Goal: Information Seeking & Learning: Understand process/instructions

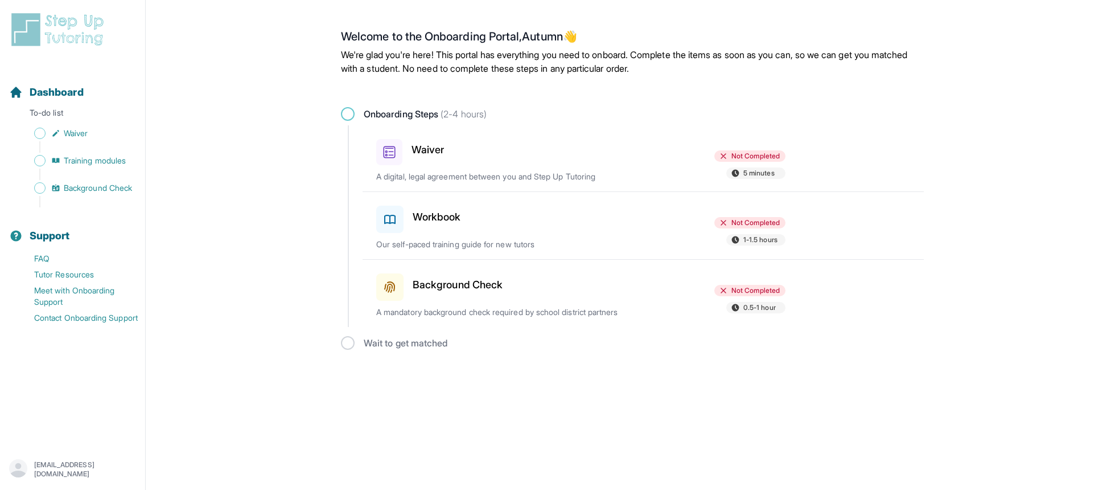
click at [744, 159] on span "Not Completed" at bounding box center [755, 155] width 48 height 9
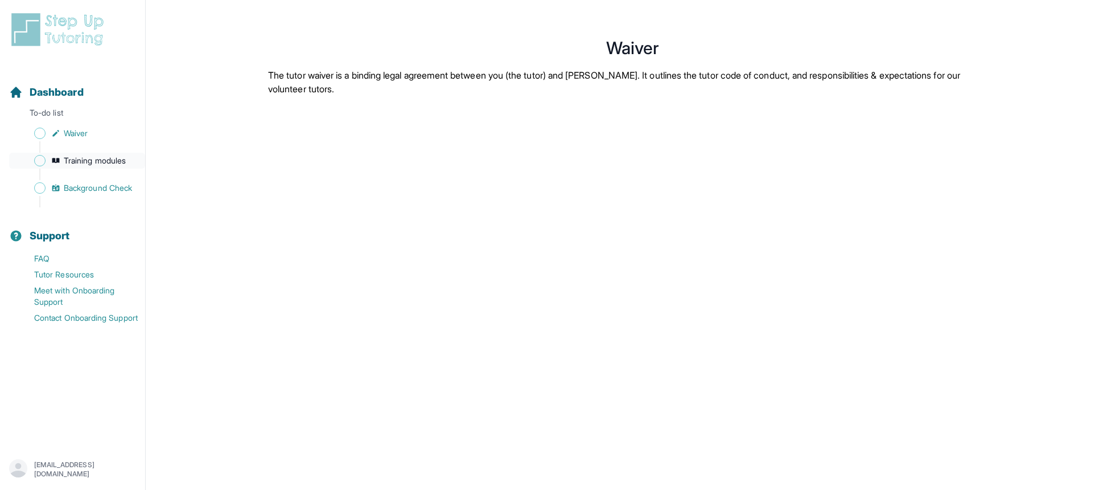
click at [79, 163] on span "Training modules" at bounding box center [95, 160] width 62 height 11
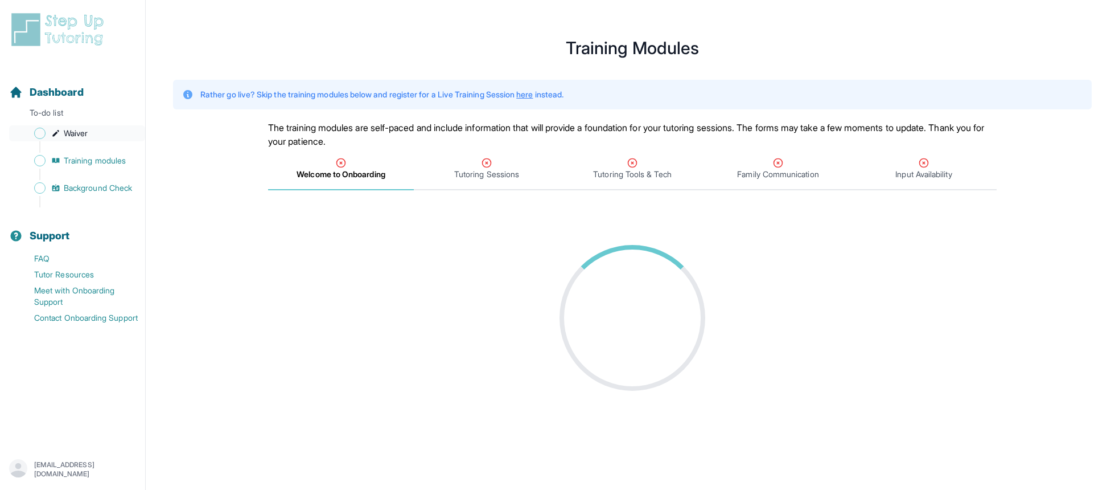
click at [71, 128] on span "Waiver" at bounding box center [76, 133] width 24 height 11
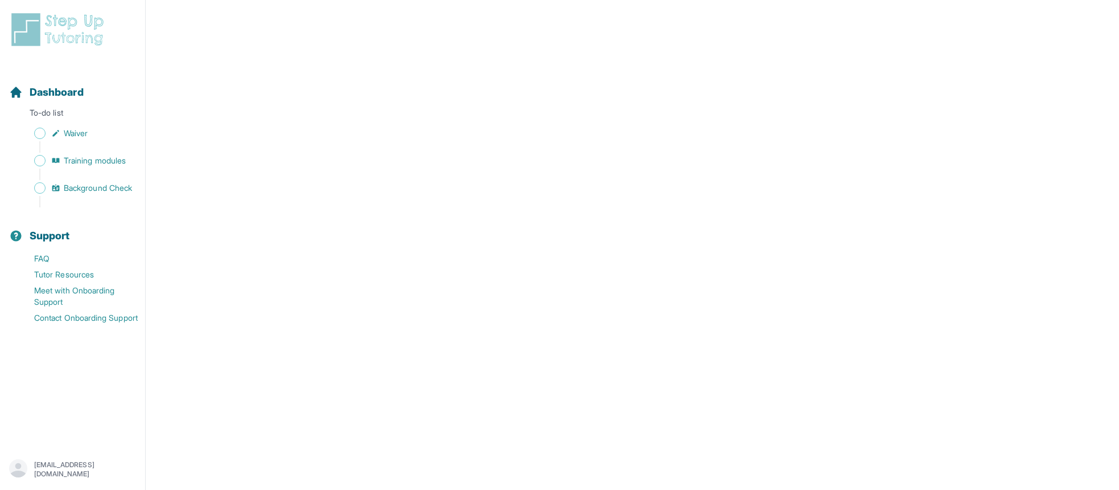
scroll to position [1938, 0]
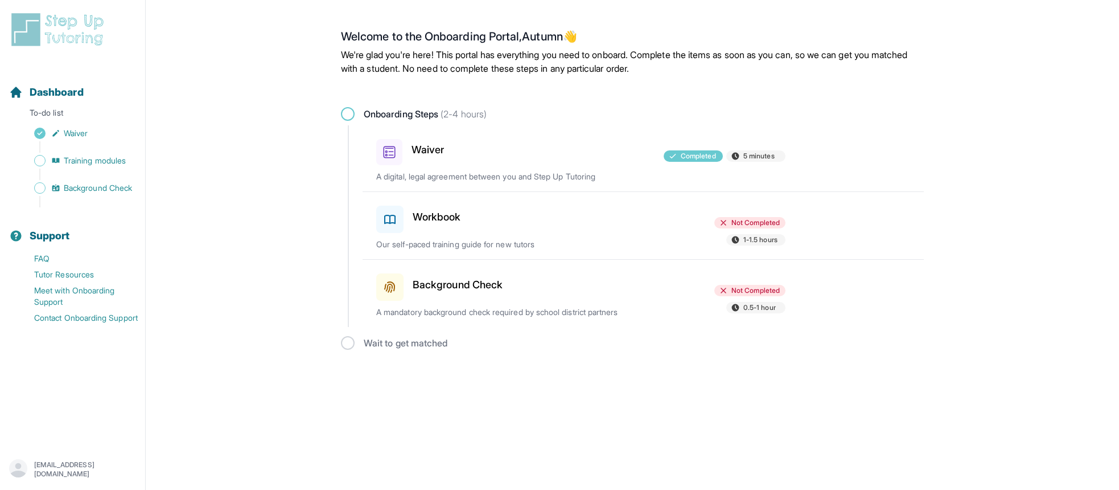
click at [449, 227] on div "Workbook" at bounding box center [442, 217] width 133 height 32
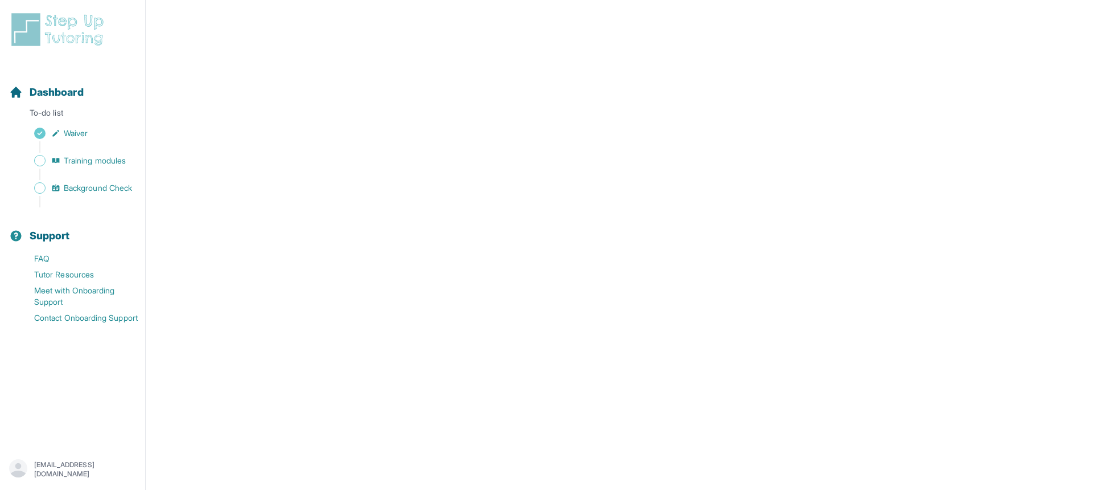
scroll to position [344, 0]
